Goal: Task Accomplishment & Management: Use online tool/utility

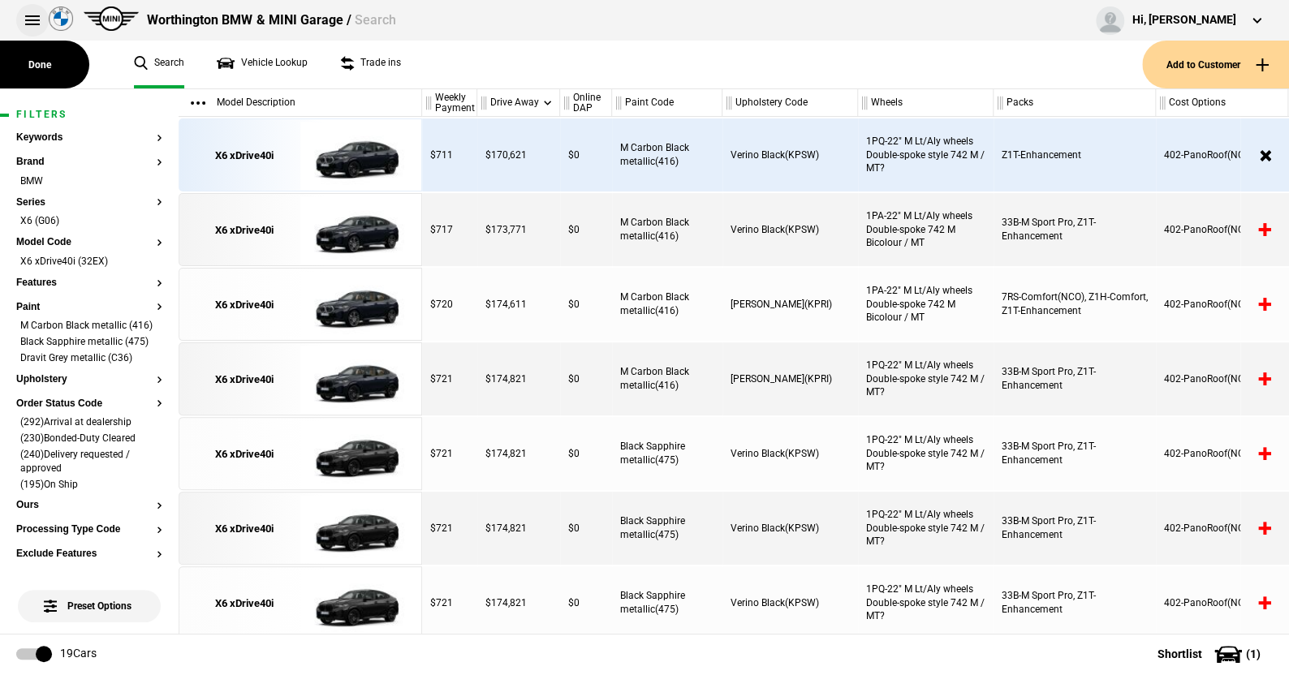
drag, startPoint x: 0, startPoint y: 0, endPoint x: 28, endPoint y: 15, distance: 31.6
click at [28, 15] on button at bounding box center [32, 20] width 32 height 32
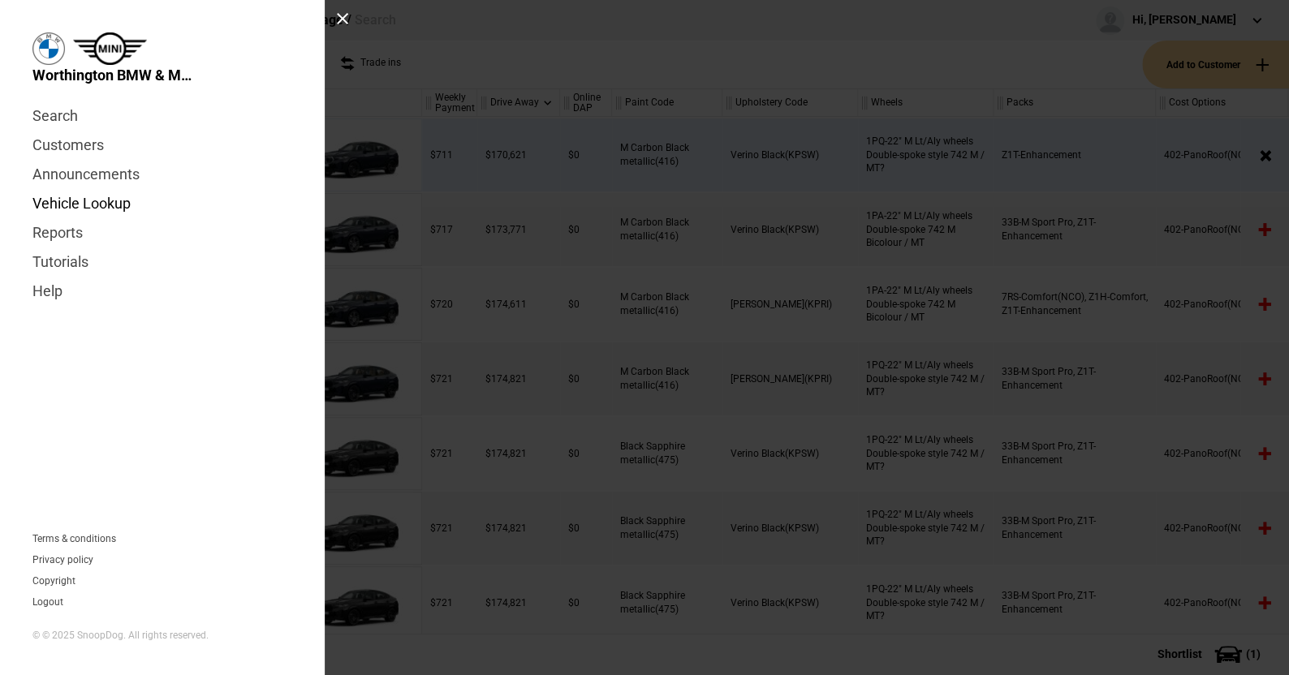
click at [86, 199] on link "Vehicle Lookup" at bounding box center [162, 203] width 260 height 29
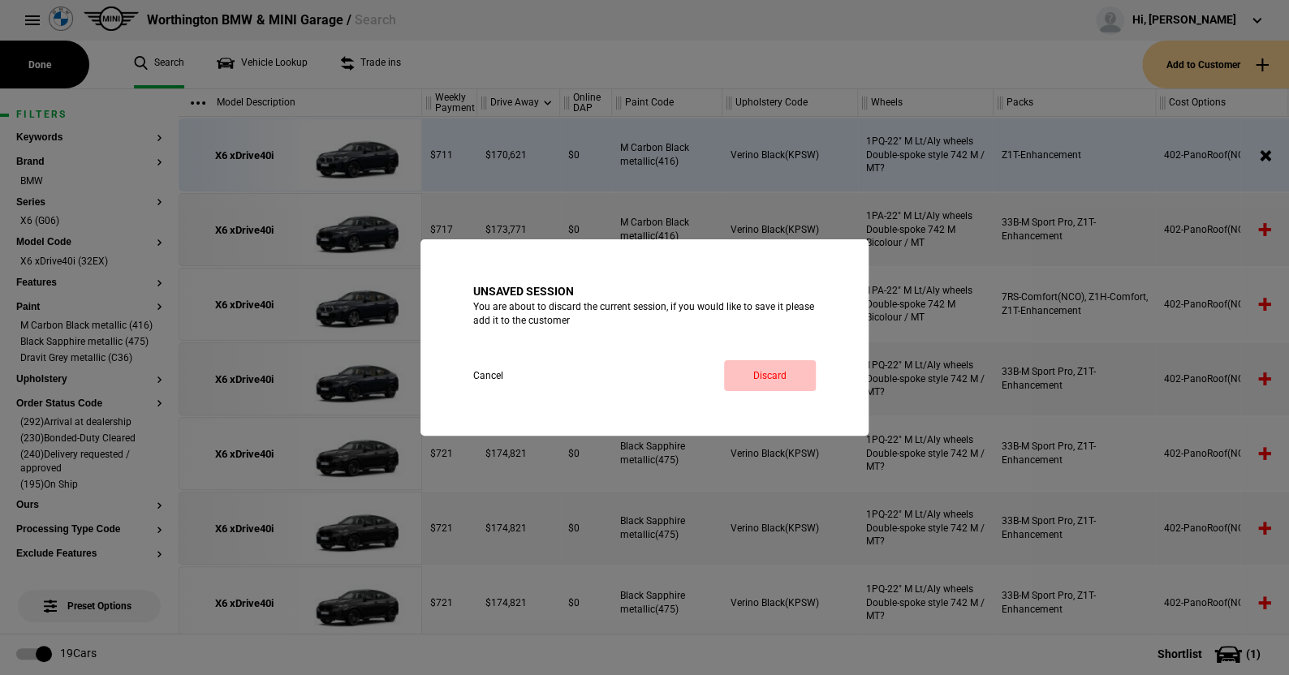
click at [774, 373] on link "Discard" at bounding box center [770, 375] width 92 height 31
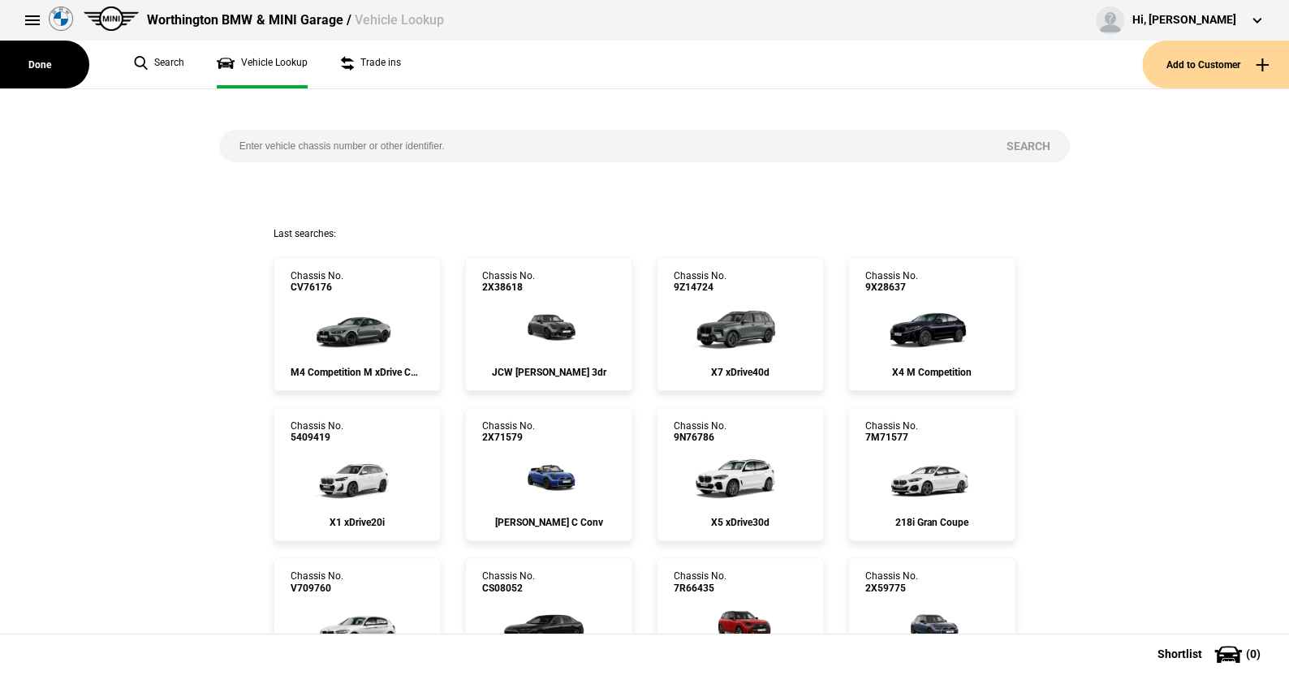
click at [225, 140] on input "search" at bounding box center [602, 146] width 767 height 32
paste input "1527050"
type input "1527050"
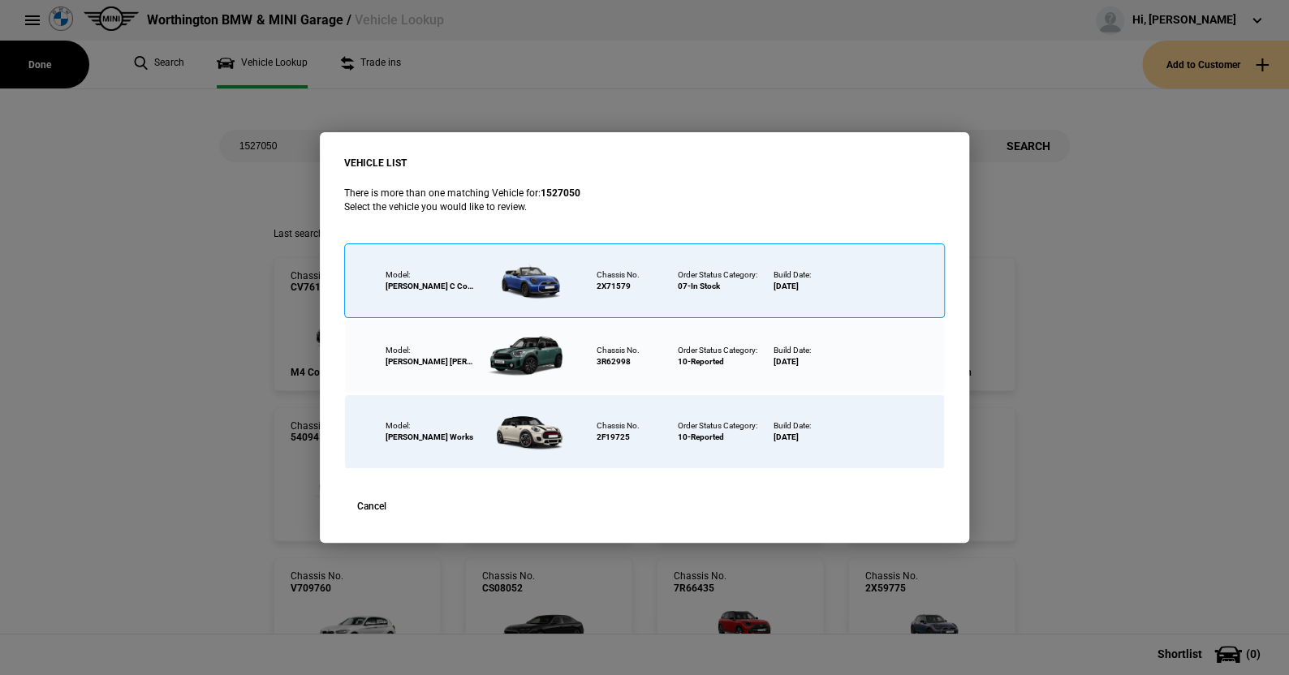
click at [537, 276] on div at bounding box center [528, 280] width 106 height 57
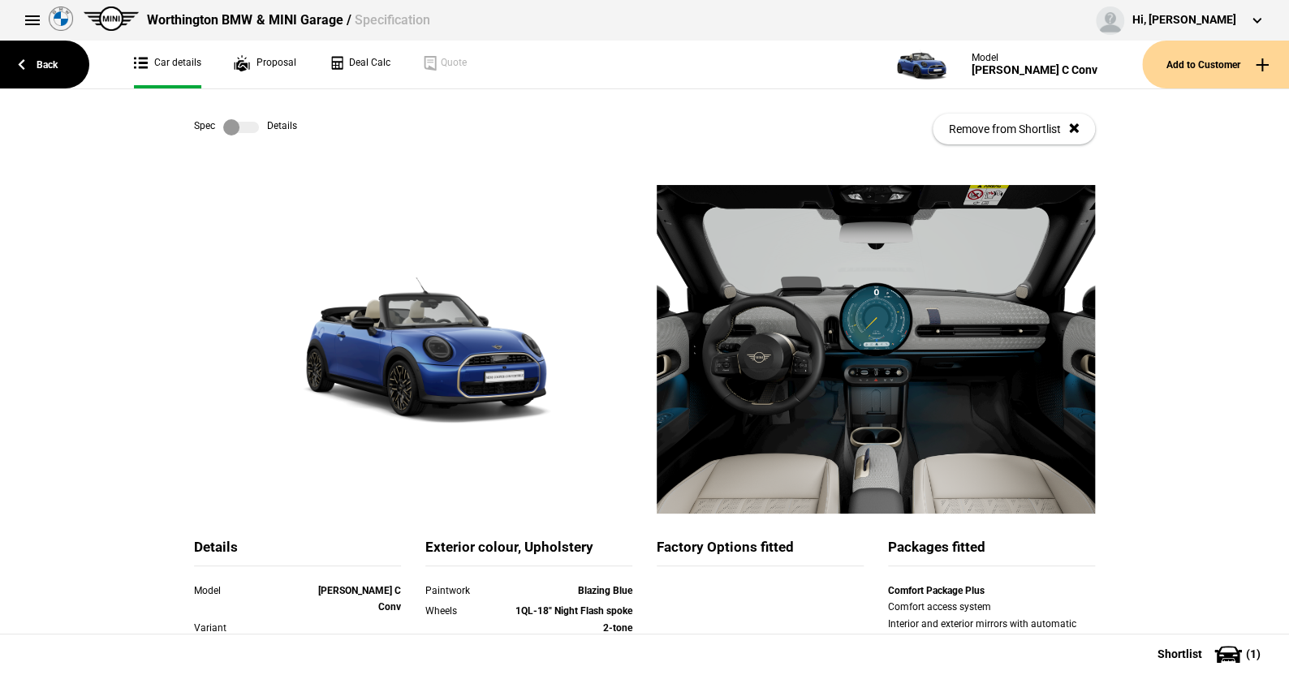
click at [246, 131] on label at bounding box center [241, 127] width 36 height 16
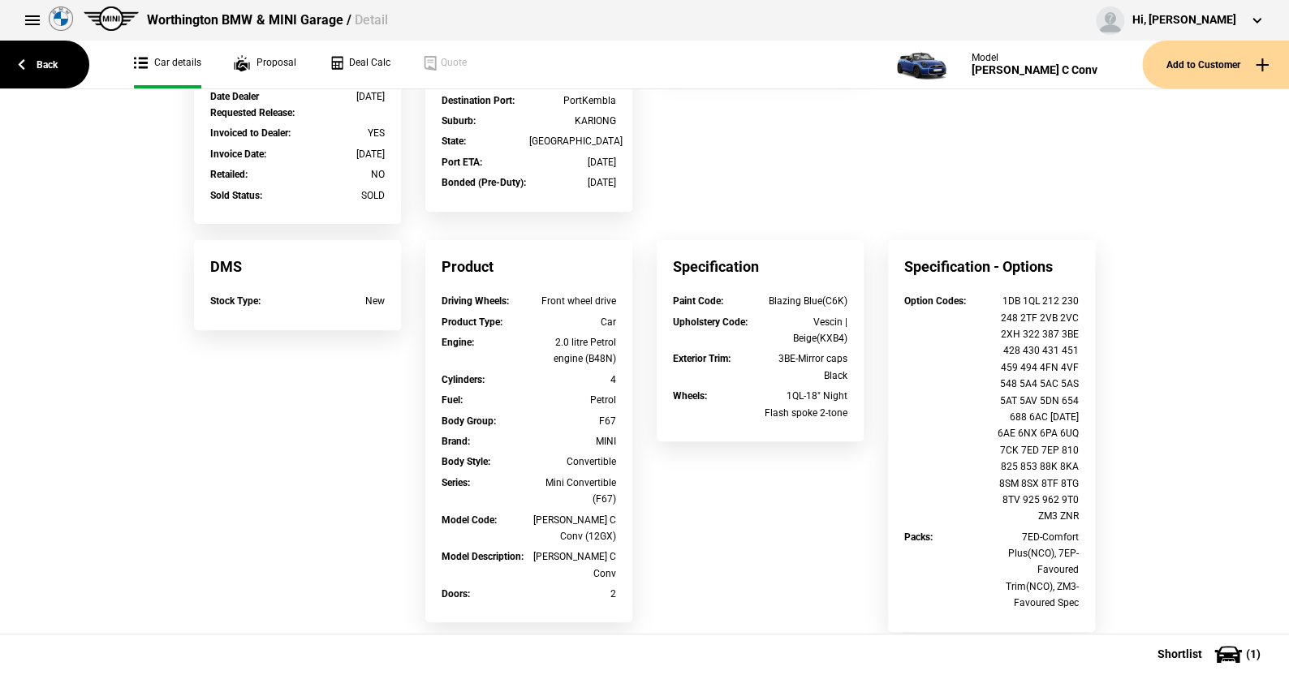
scroll to position [325, 0]
click at [45, 59] on link "Back" at bounding box center [44, 65] width 89 height 48
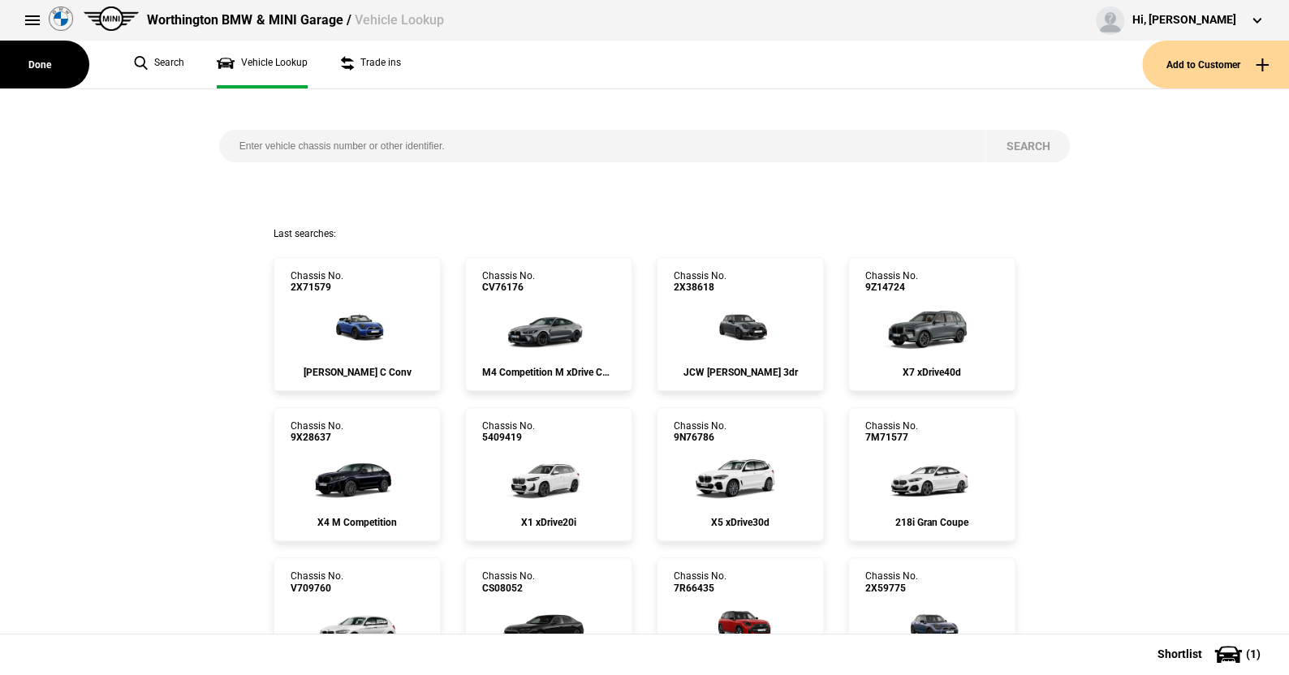
click at [231, 141] on input "search" at bounding box center [602, 146] width 767 height 32
paste input "1523395"
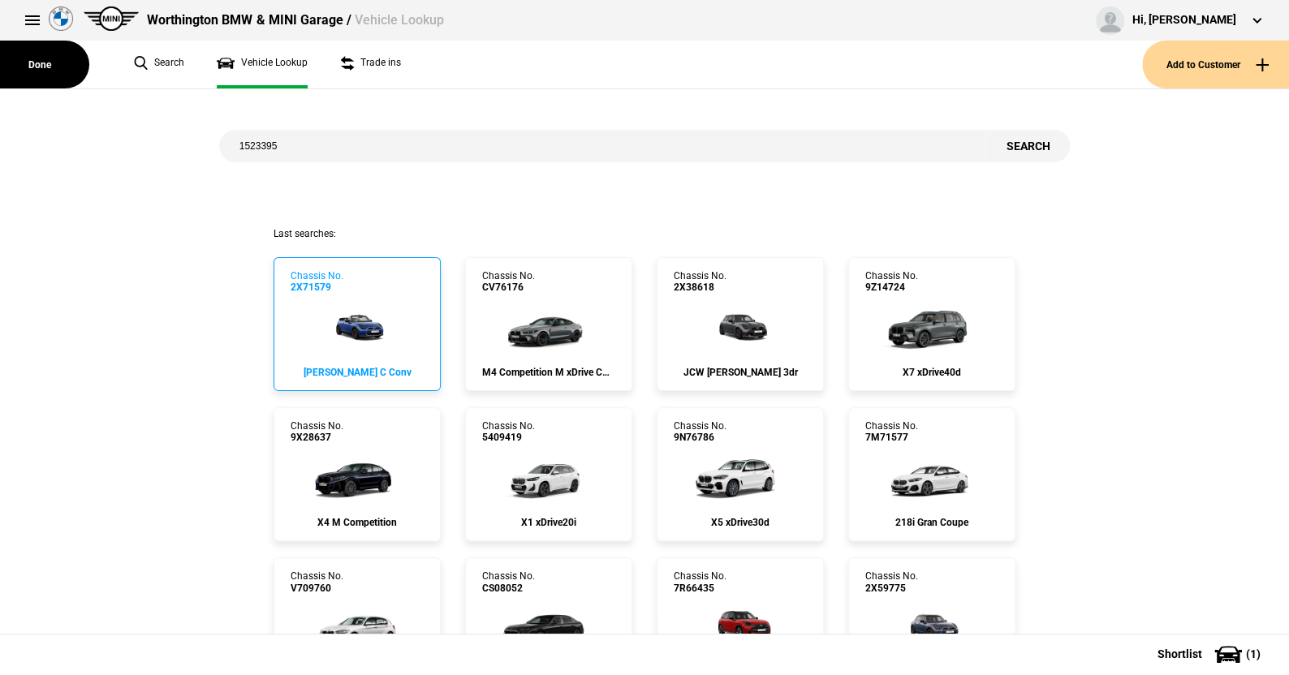
type input "1523395"
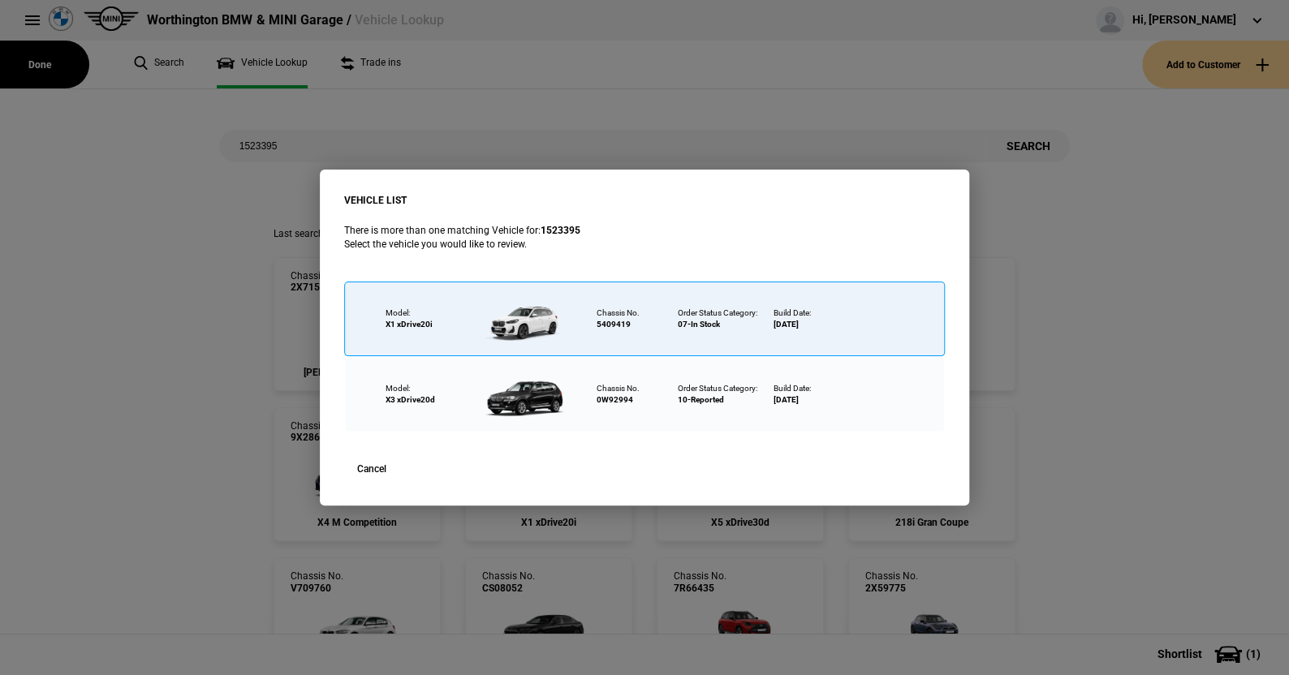
click at [528, 319] on div at bounding box center [528, 319] width 106 height 57
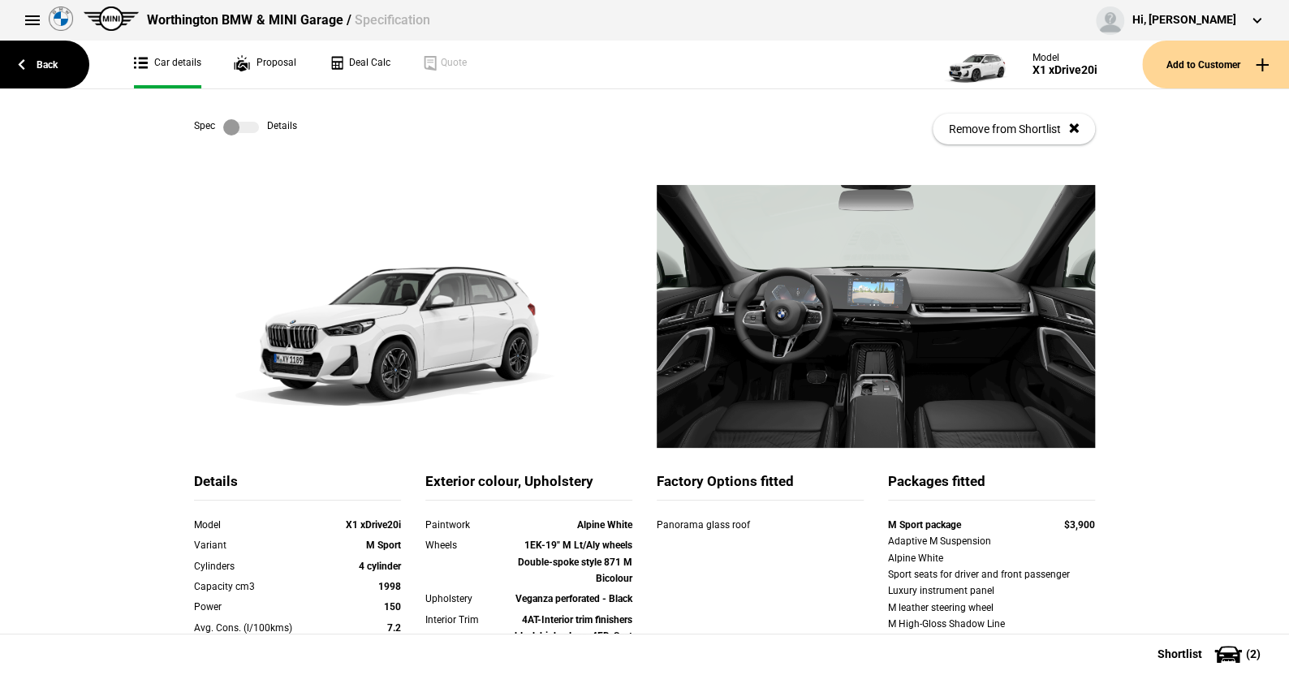
click at [248, 127] on label at bounding box center [241, 127] width 36 height 16
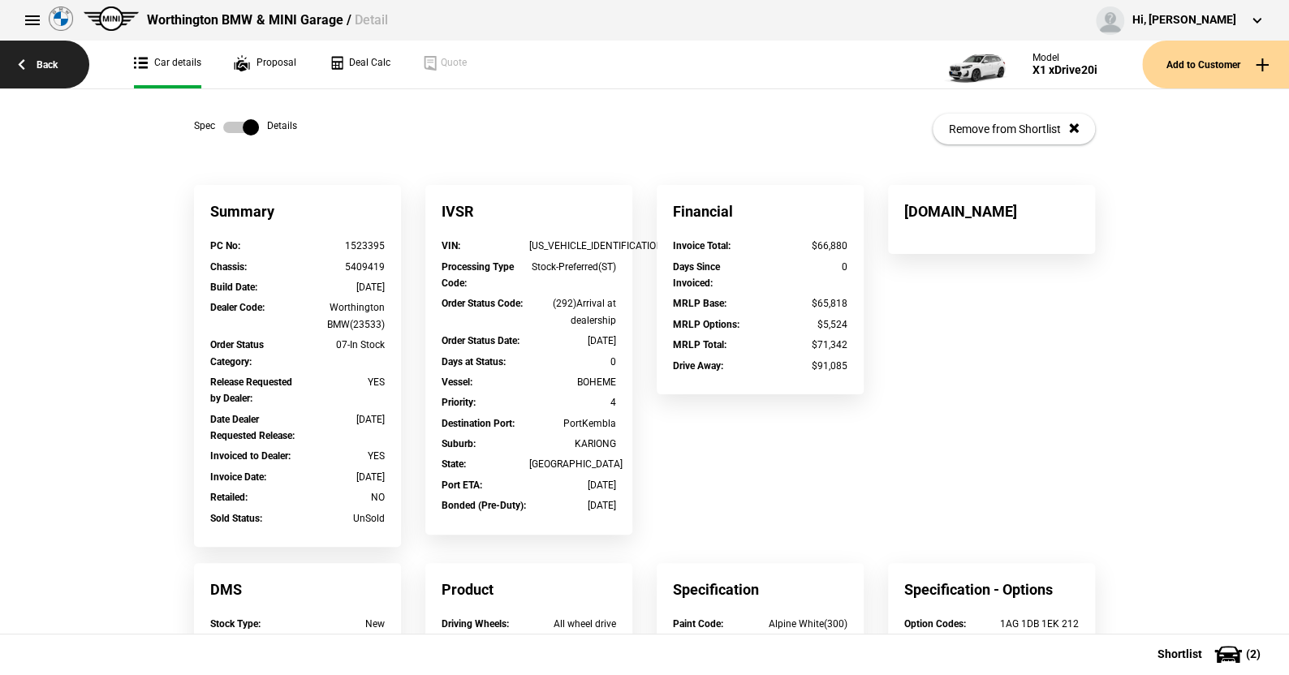
click at [45, 58] on link "Back" at bounding box center [44, 65] width 89 height 48
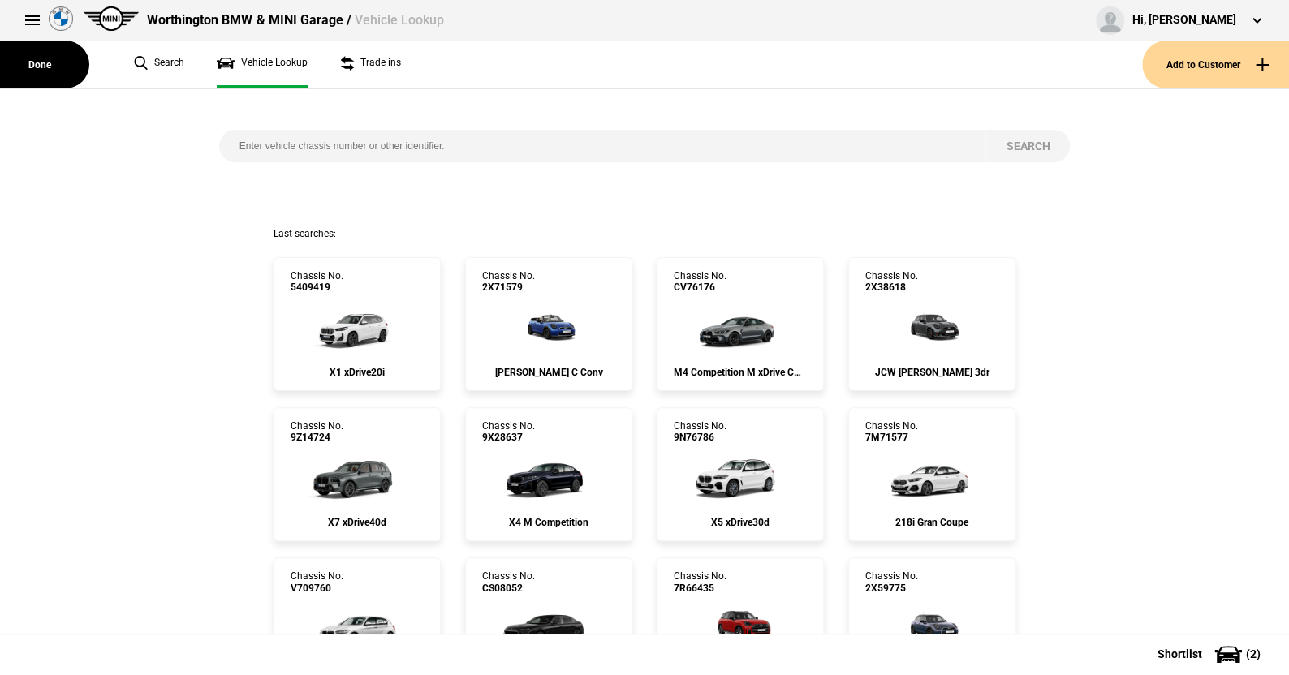
click at [287, 137] on input "search" at bounding box center [602, 146] width 767 height 32
